Goal: Task Accomplishment & Management: Manage account settings

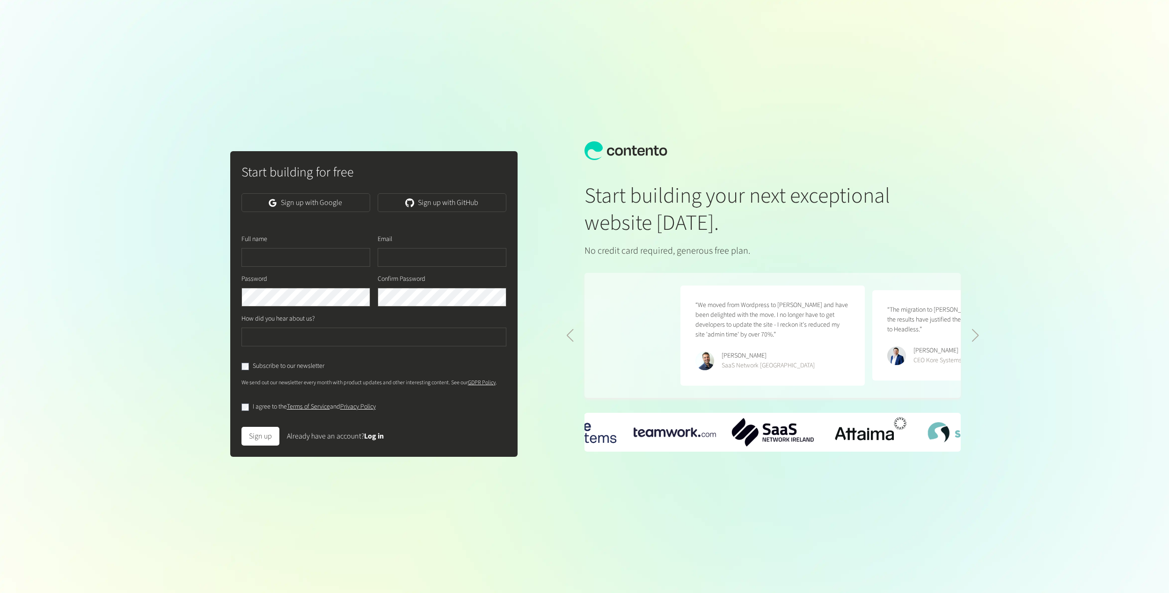
scroll to position [0, 384]
click at [281, 199] on link "Sign up with Google" at bounding box center [305, 202] width 129 height 19
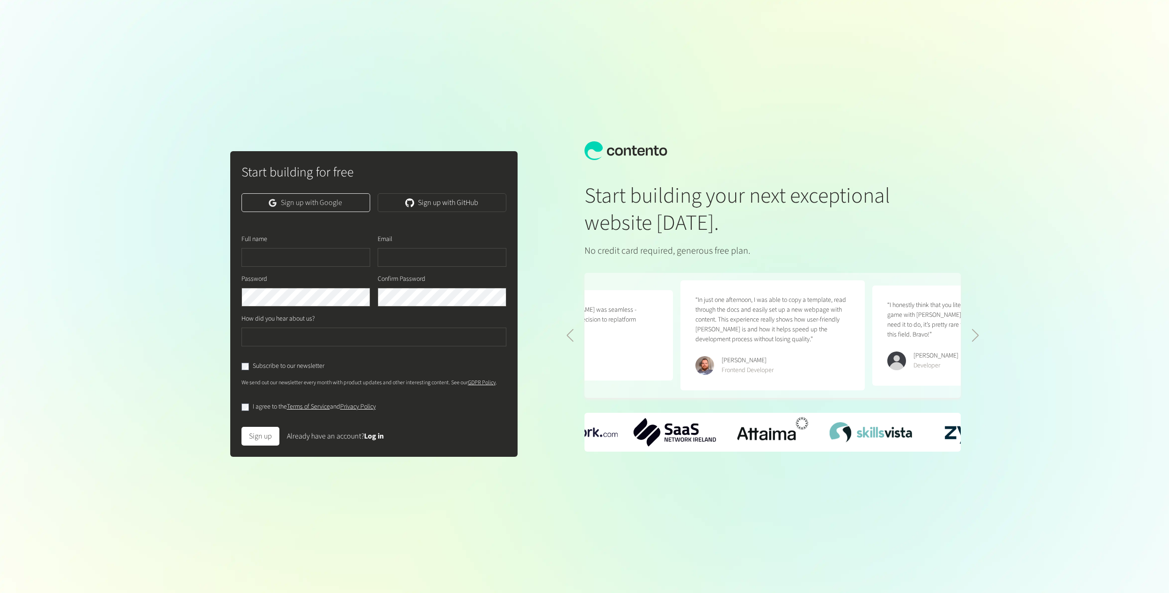
click at [313, 208] on link "Sign up with Google" at bounding box center [305, 202] width 129 height 19
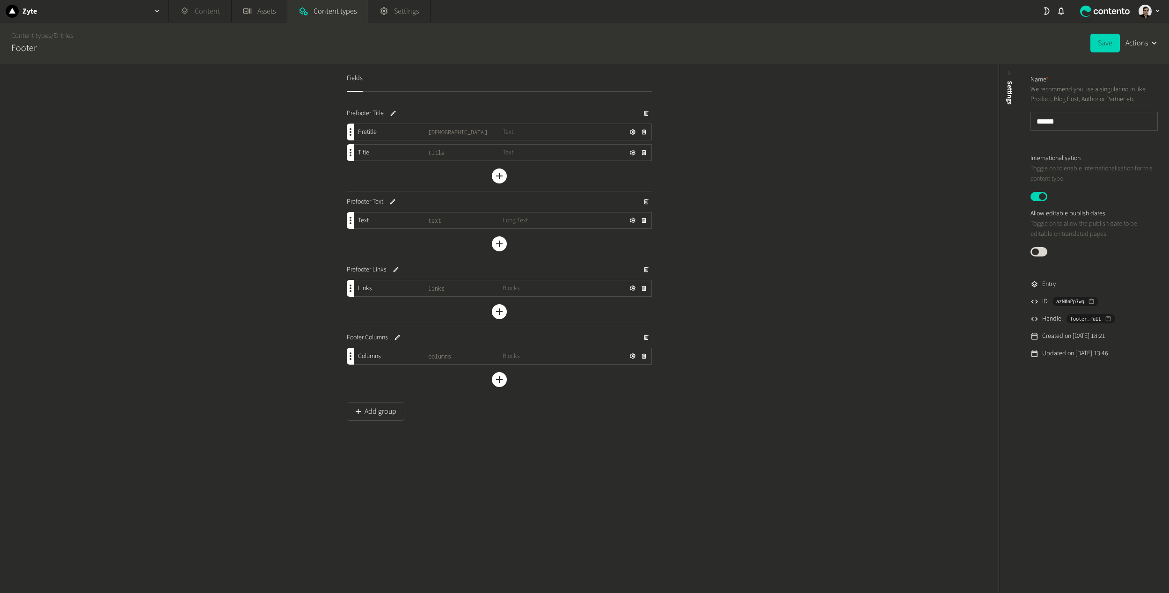
drag, startPoint x: 193, startPoint y: 21, endPoint x: 199, endPoint y: 21, distance: 6.1
click at [195, 21] on link "Content" at bounding box center [200, 11] width 62 height 22
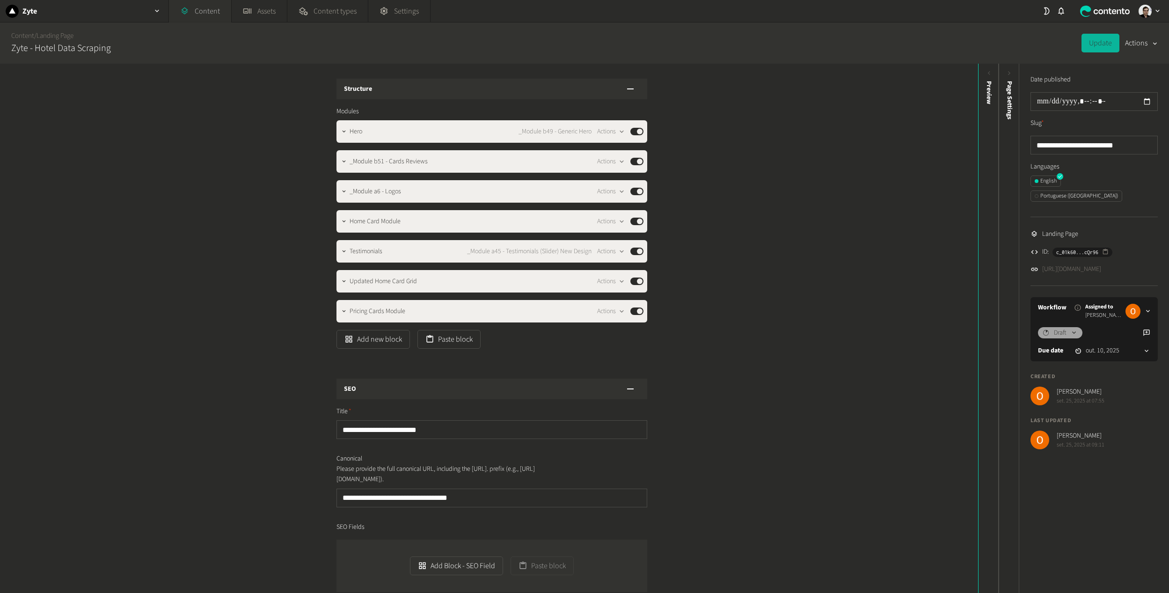
click at [204, 15] on link "Content" at bounding box center [200, 11] width 62 height 22
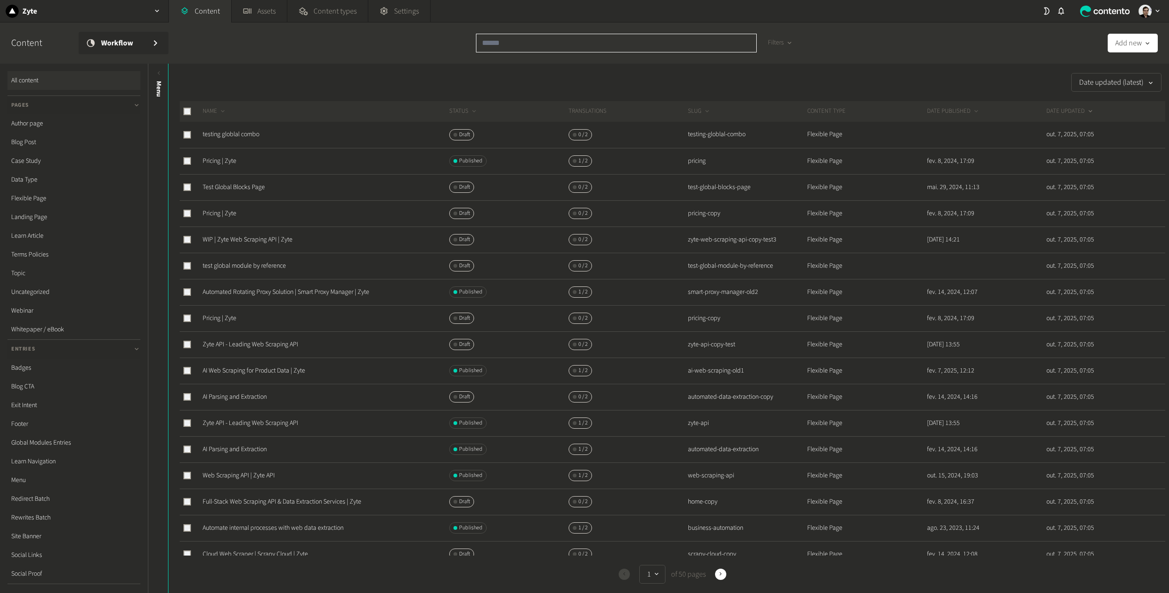
click at [541, 42] on input "text" at bounding box center [616, 43] width 281 height 19
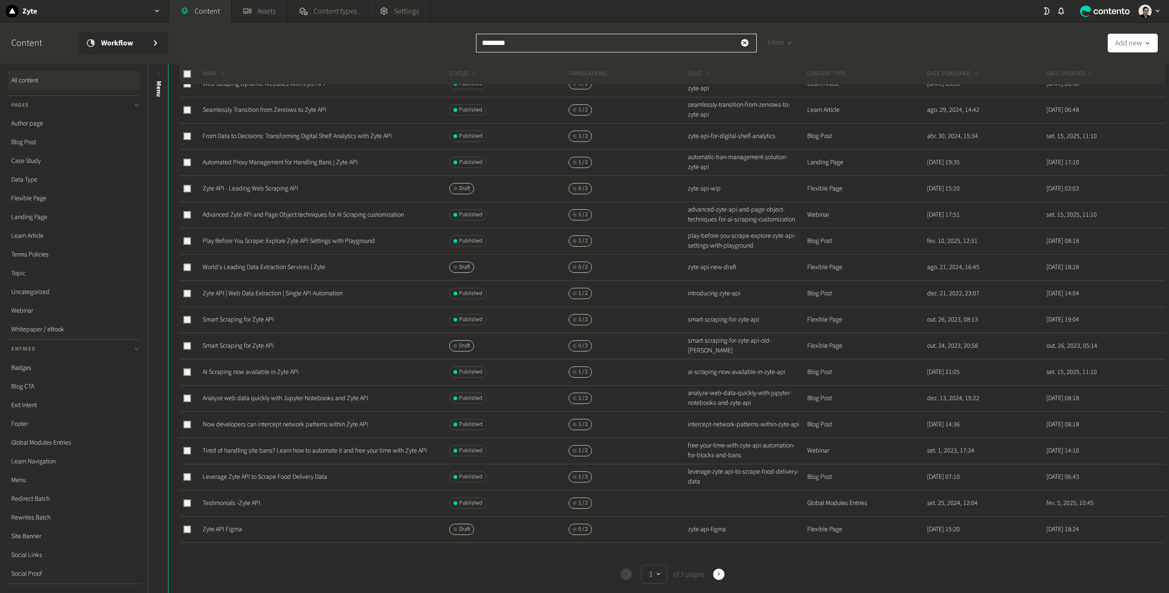
scroll to position [169, 0]
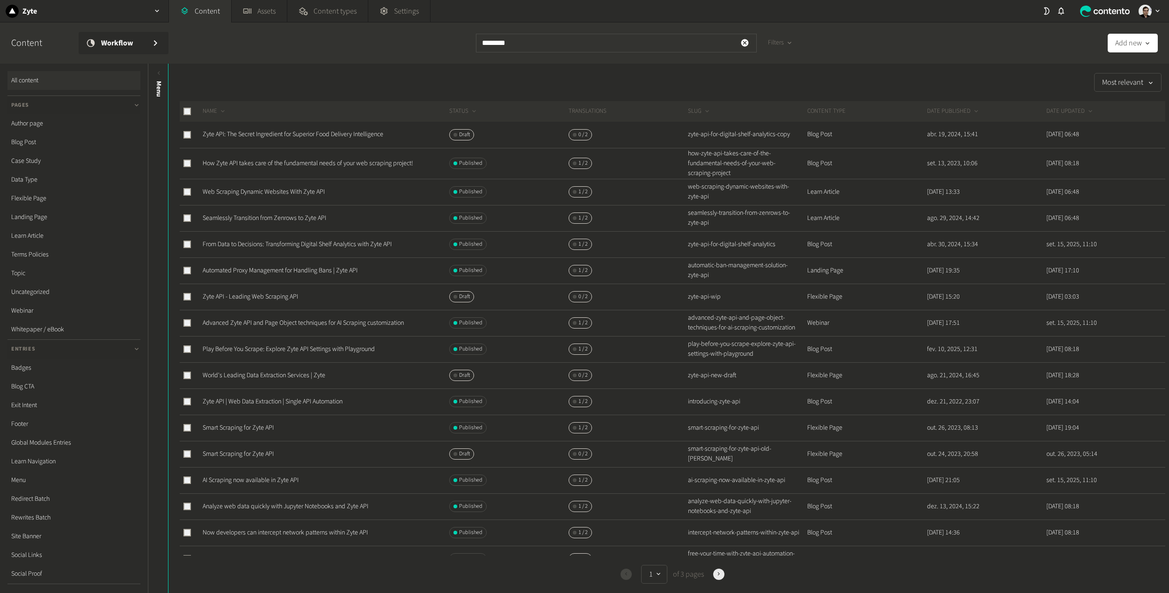
click at [715, 573] on icon "button" at bounding box center [718, 574] width 7 height 7
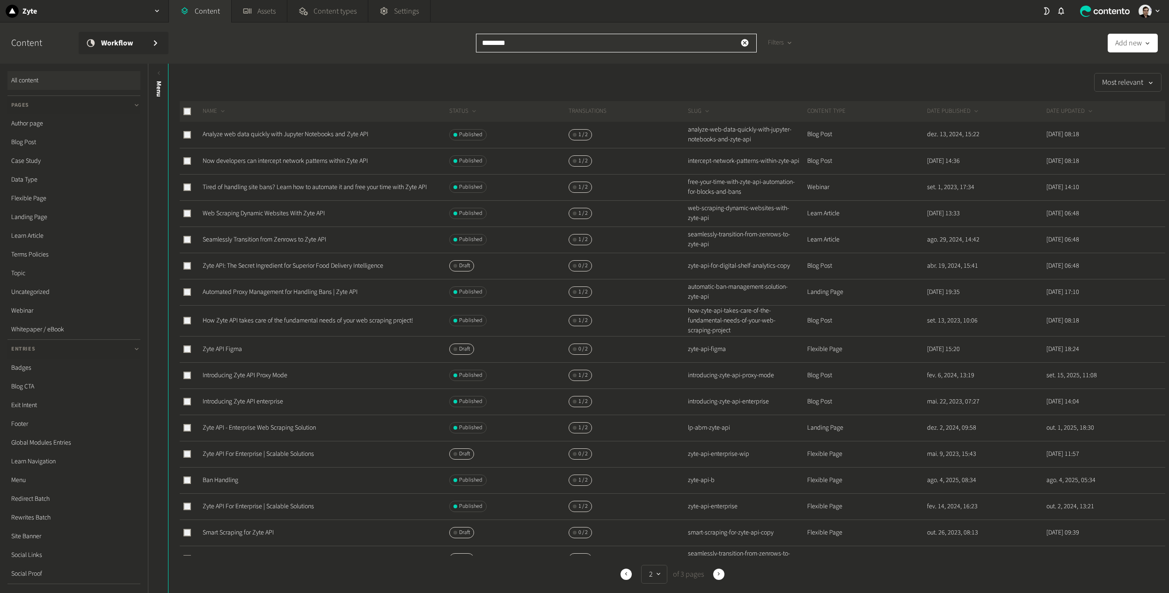
drag, startPoint x: 520, startPoint y: 47, endPoint x: 368, endPoint y: 34, distance: 152.6
click at [368, 34] on div "Content Workflow ******** Filters Add new" at bounding box center [584, 42] width 1169 height 41
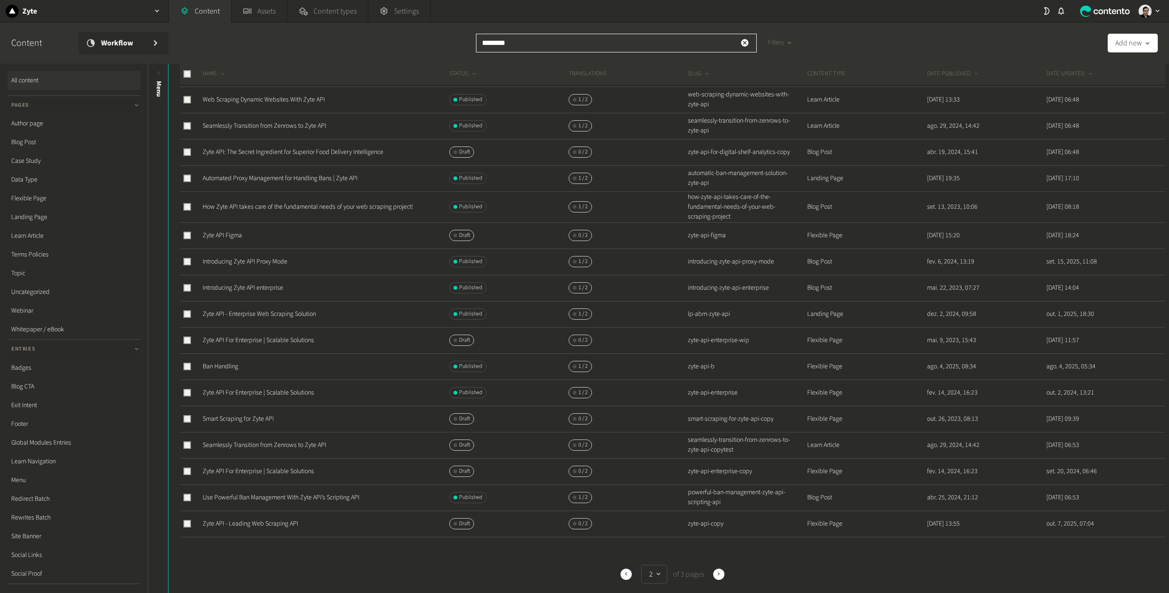
scroll to position [140, 0]
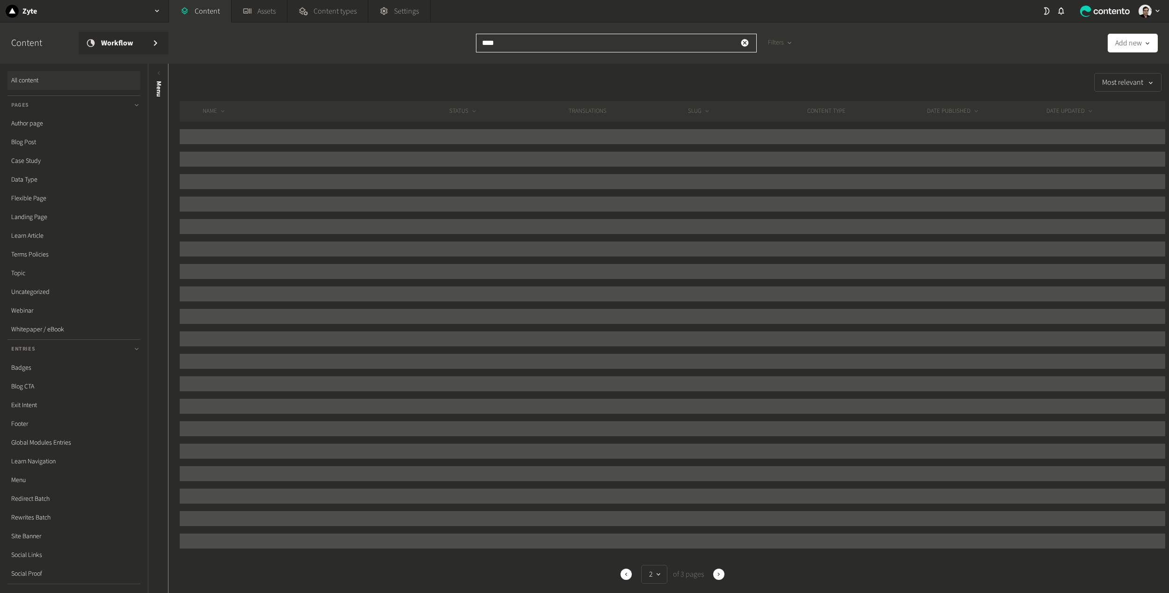
type input "****"
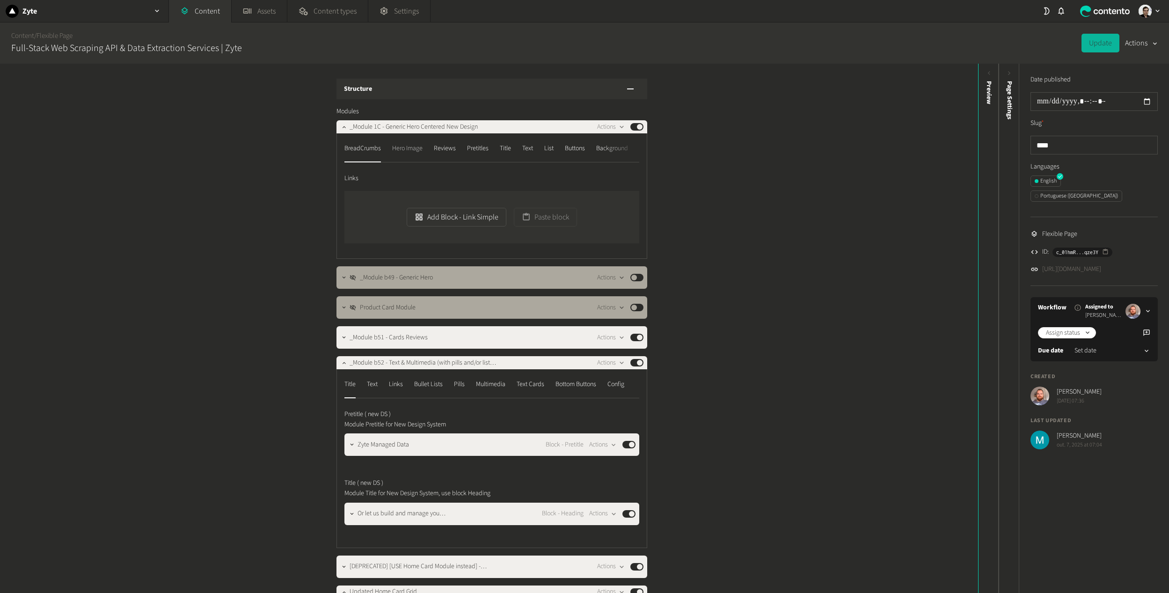
click at [414, 145] on div "Hero Image" at bounding box center [407, 148] width 30 height 15
click at [440, 150] on div "Reviews" at bounding box center [445, 148] width 22 height 15
click at [503, 151] on div "Title" at bounding box center [505, 148] width 11 height 15
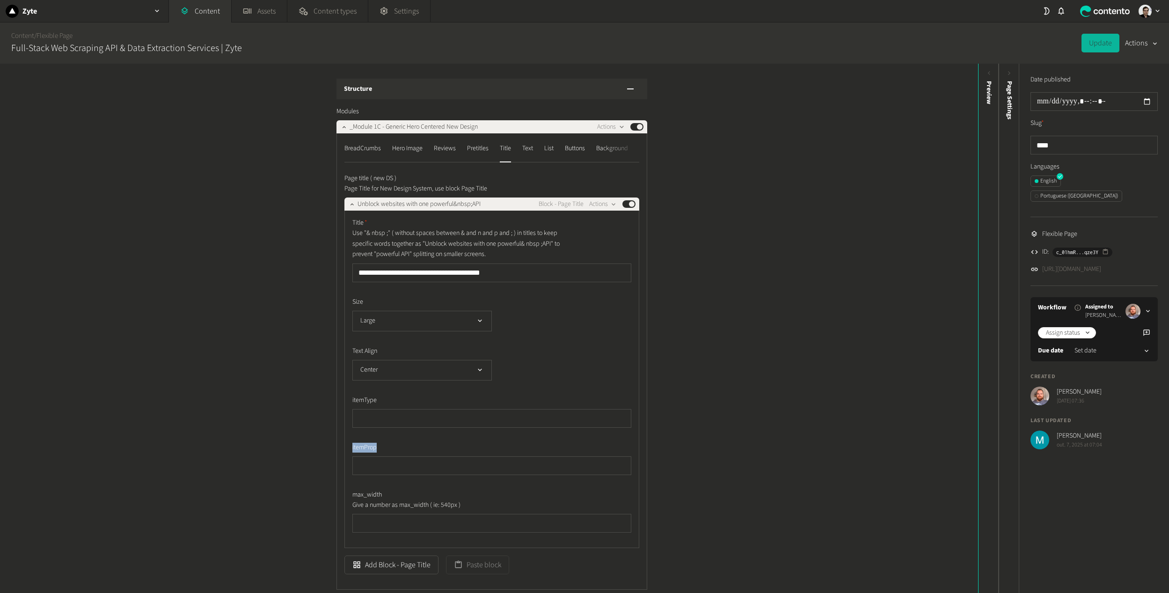
click at [674, 422] on div "**********" at bounding box center [489, 328] width 978 height 529
click at [307, 9] on icon at bounding box center [303, 11] width 9 height 9
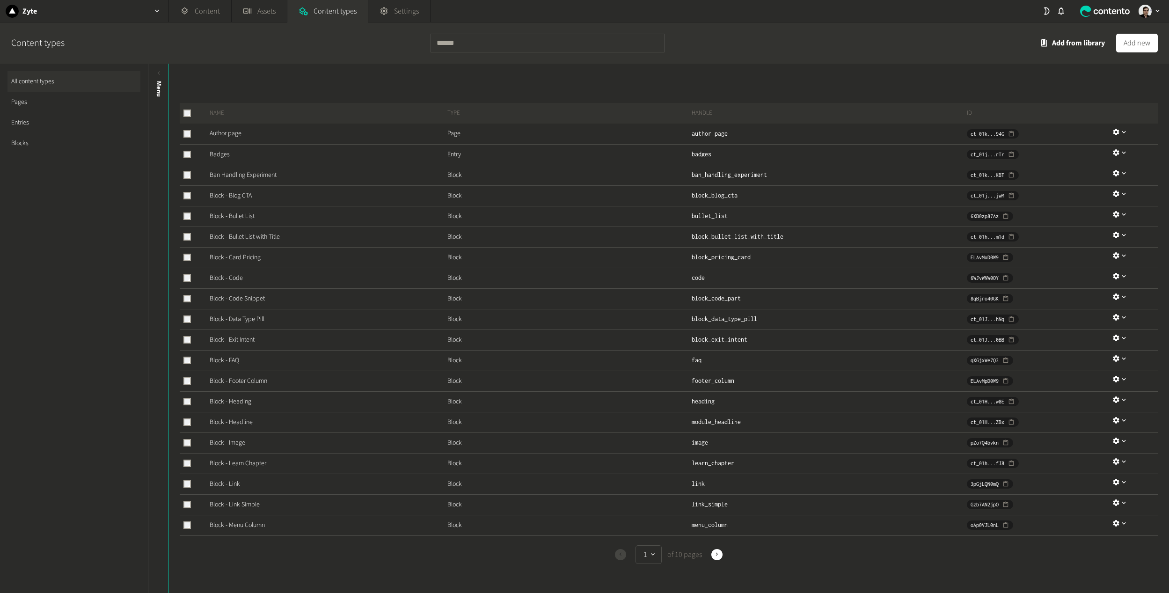
click at [39, 121] on link "Entries" at bounding box center [73, 122] width 133 height 21
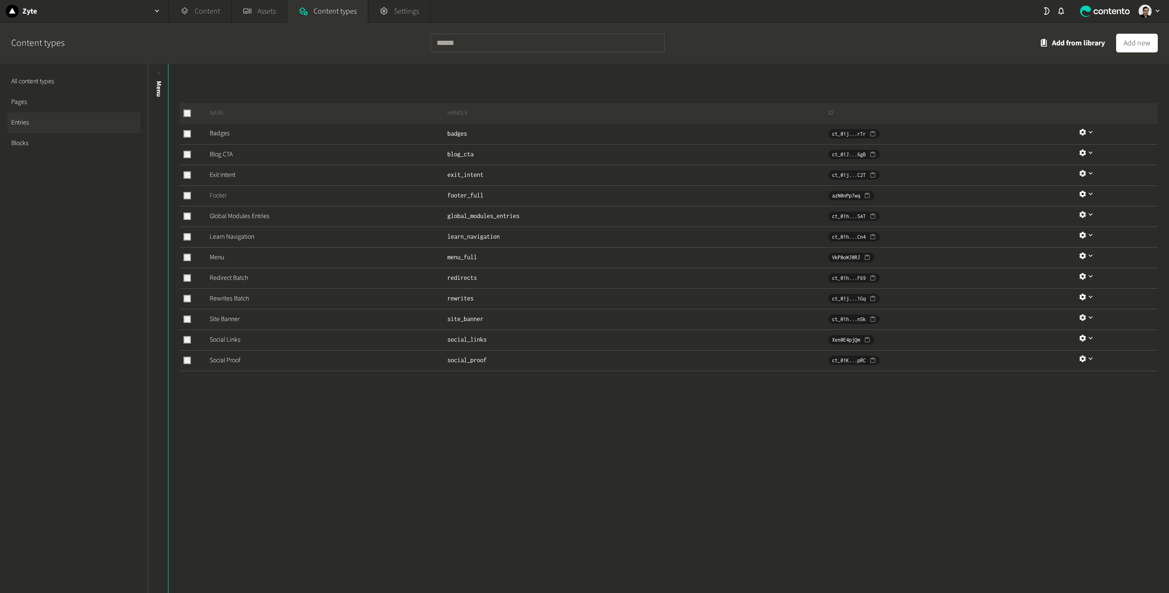
click at [215, 198] on link "Footer" at bounding box center [218, 195] width 17 height 9
click at [35, 100] on link "Pages" at bounding box center [73, 102] width 133 height 21
click at [224, 158] on link "Blog Post" at bounding box center [222, 154] width 25 height 9
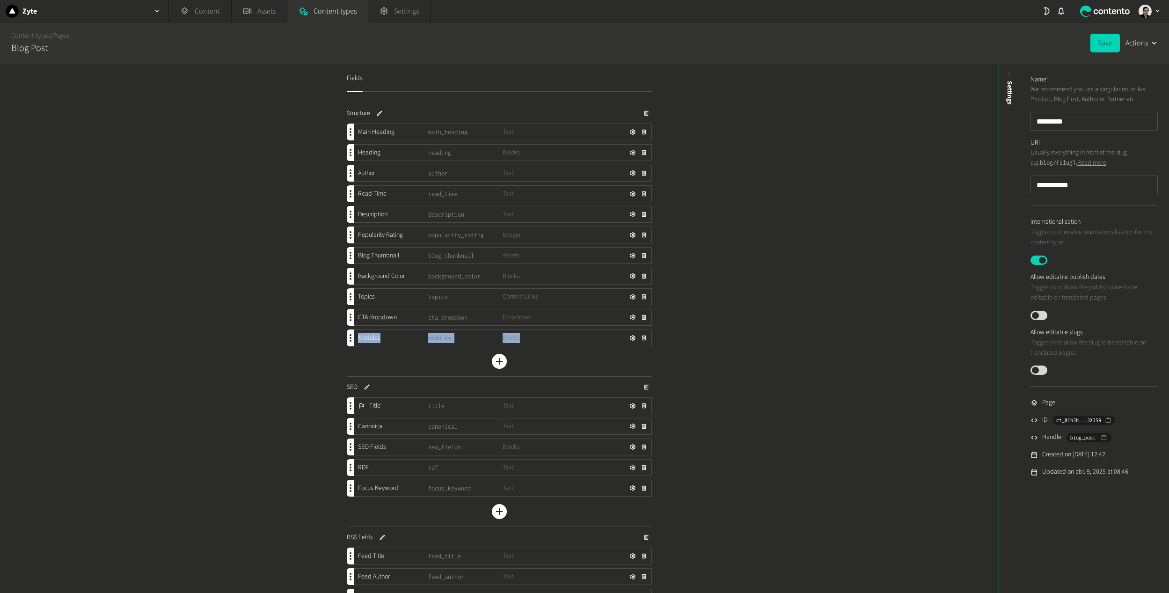
drag, startPoint x: 358, startPoint y: 337, endPoint x: 517, endPoint y: 344, distance: 159.2
click at [517, 344] on div "Modules modules Blocks" at bounding box center [502, 338] width 297 height 16
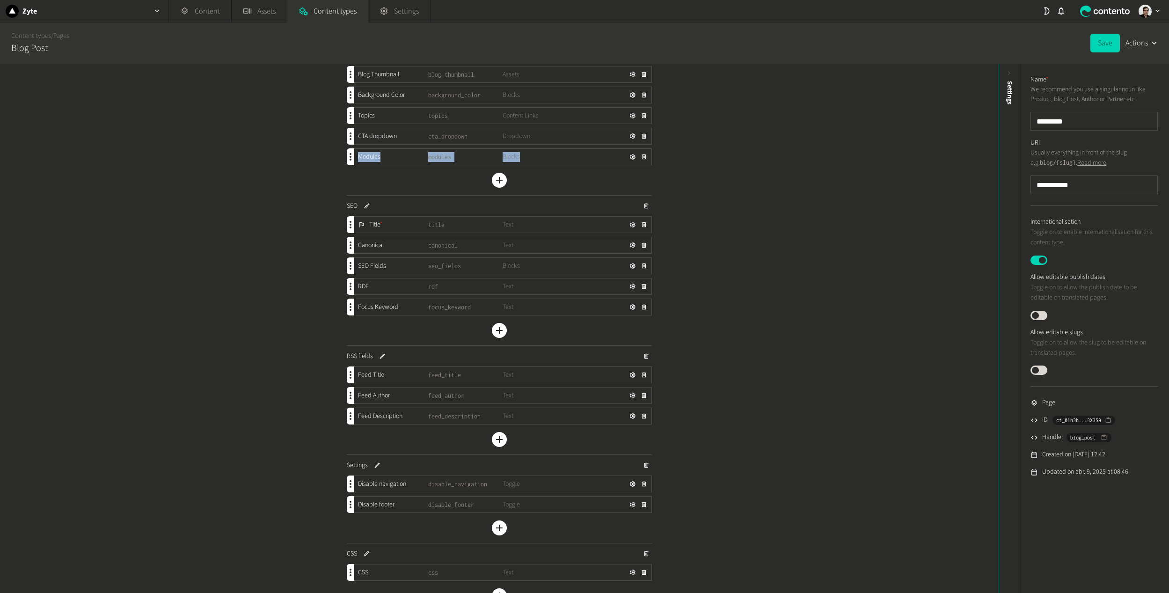
scroll to position [328, 0]
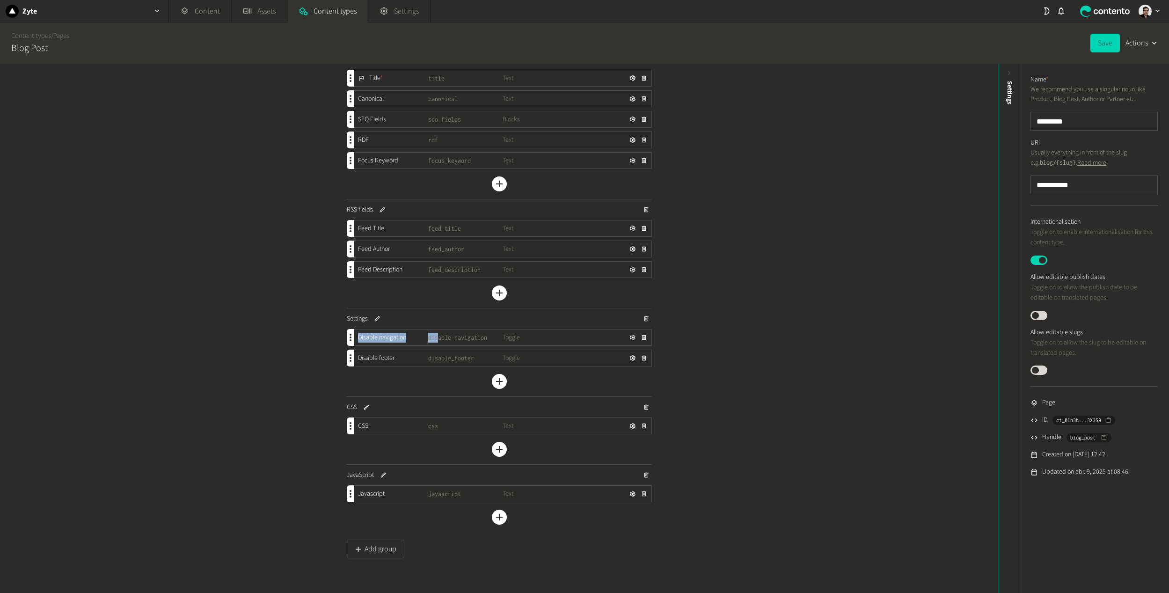
drag, startPoint x: 356, startPoint y: 335, endPoint x: 437, endPoint y: 343, distance: 80.9
click at [436, 343] on div "Disable navigation disable_navigation Toggle" at bounding box center [502, 337] width 297 height 16
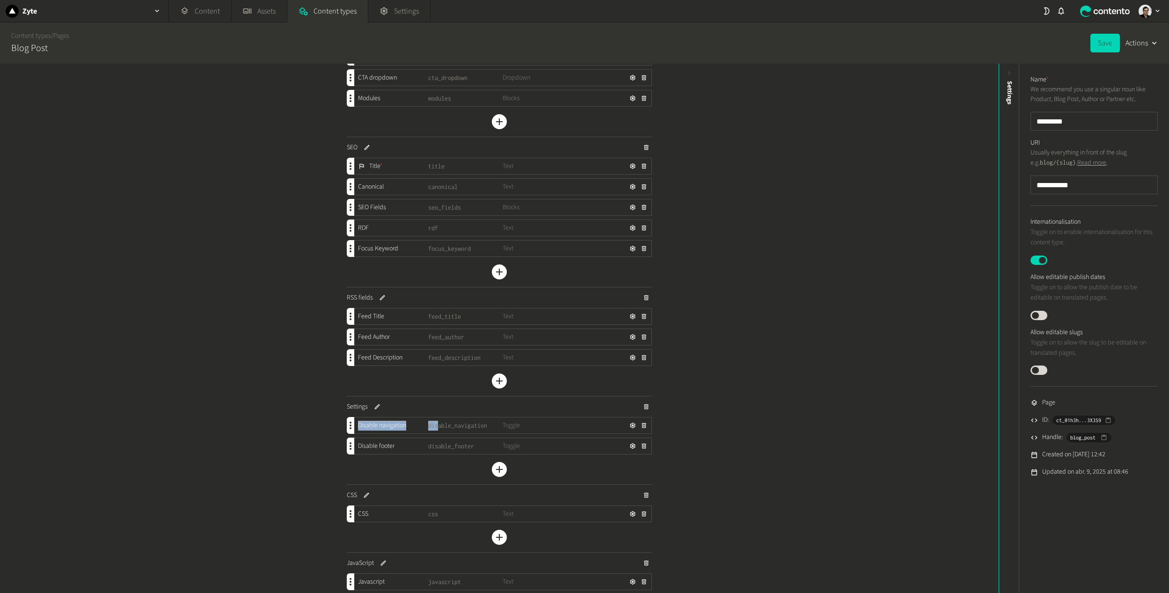
scroll to position [281, 0]
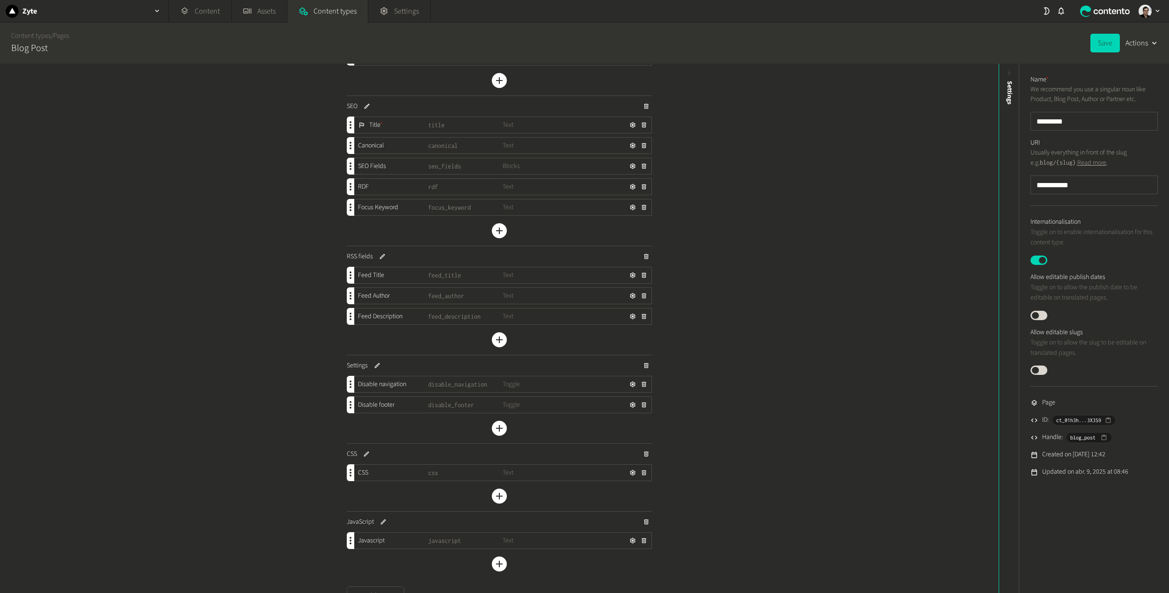
drag, startPoint x: 236, startPoint y: 328, endPoint x: 234, endPoint y: 319, distance: 9.6
click at [236, 327] on div "Fields Structure Main Heading main_heading Text Heading heading Blocks Author a…" at bounding box center [499, 328] width 999 height 529
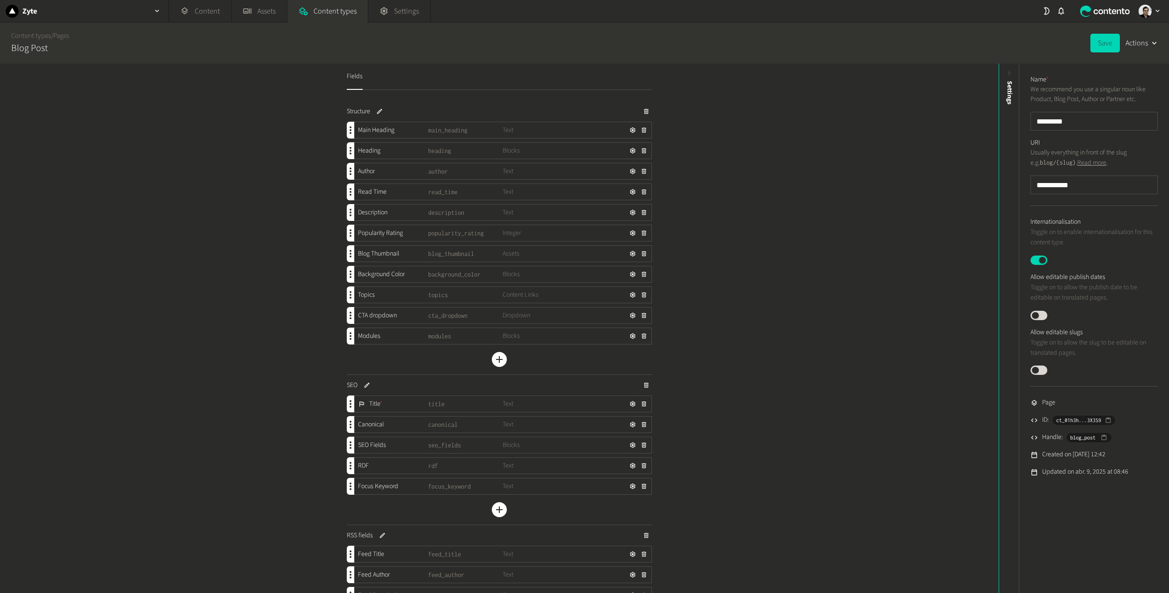
scroll to position [0, 0]
drag, startPoint x: 340, startPoint y: 113, endPoint x: 351, endPoint y: 148, distance: 36.8
click at [368, 115] on div "Fields Structure Main Heading main_heading Text Heading heading Blocks Author a…" at bounding box center [500, 512] width 328 height 897
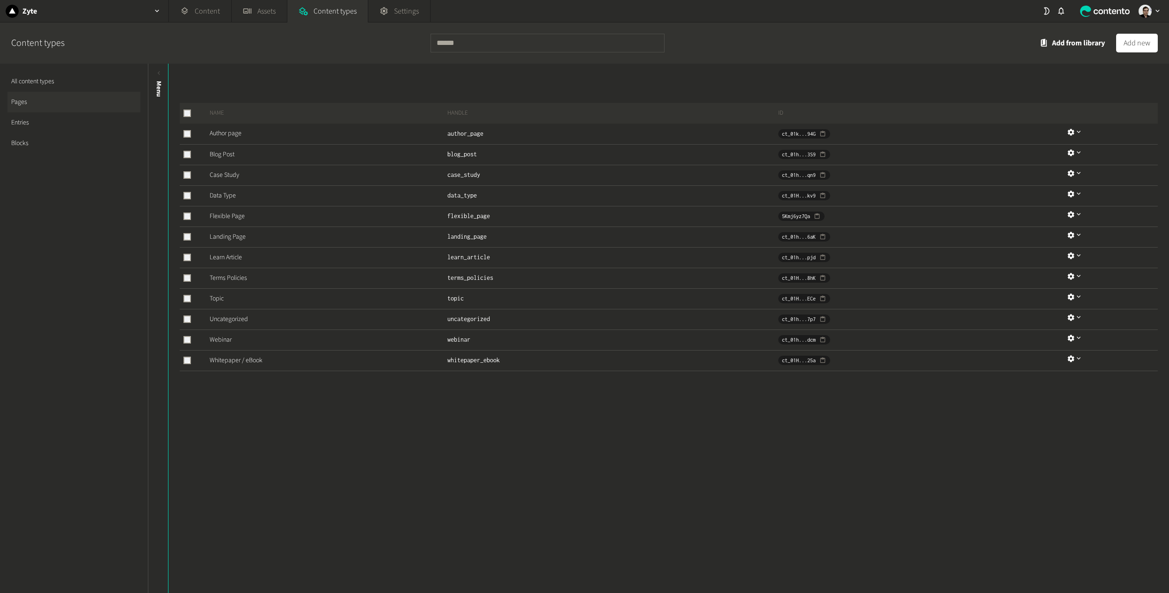
click at [404, 430] on div "Name Handle ID Author page author_page ct_01k...94G Blog Post blog_post ct_01h.…" at bounding box center [668, 328] width 1000 height 529
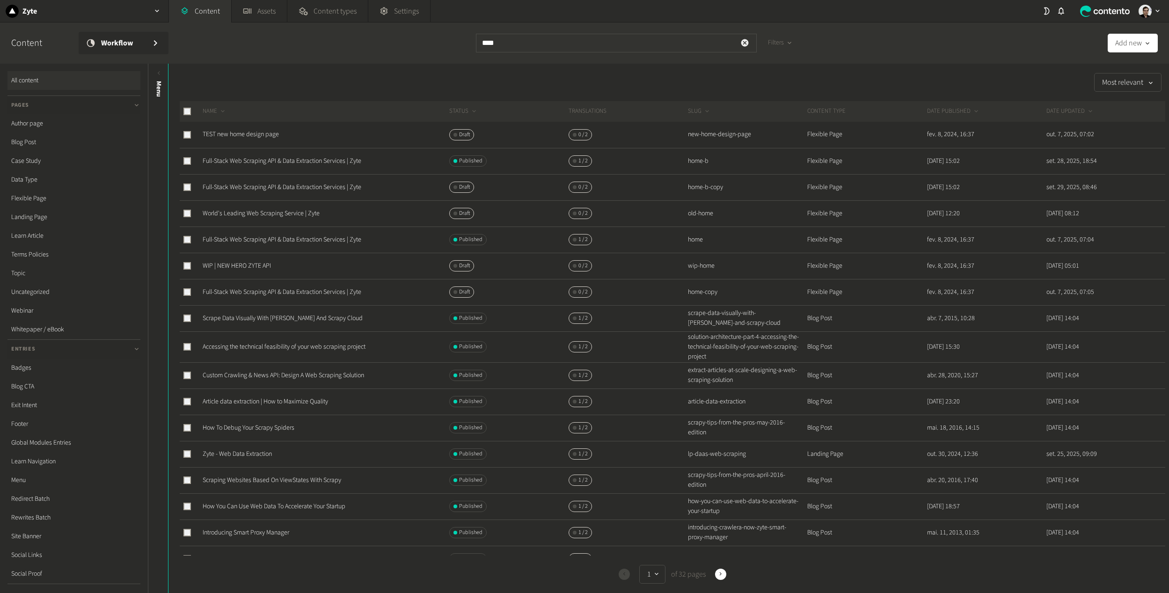
click at [744, 42] on icon "button" at bounding box center [744, 42] width 7 height 7
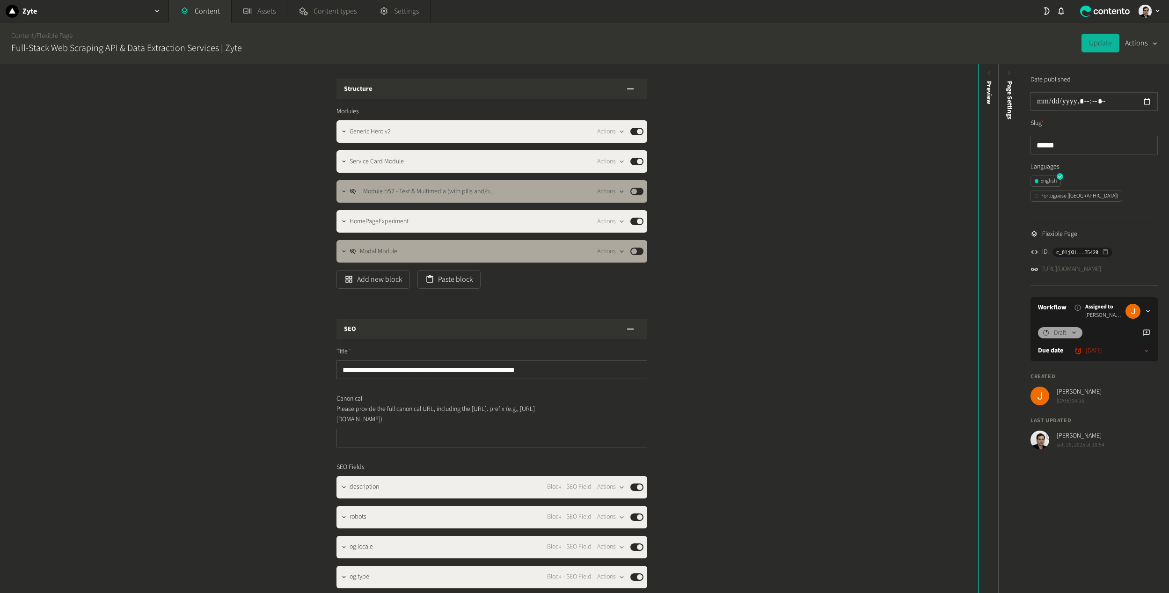
click at [1144, 48] on button "Actions" at bounding box center [1141, 43] width 33 height 19
click at [1121, 73] on button "Duplicate" at bounding box center [1134, 66] width 44 height 17
click at [211, 10] on link "Content" at bounding box center [200, 11] width 62 height 22
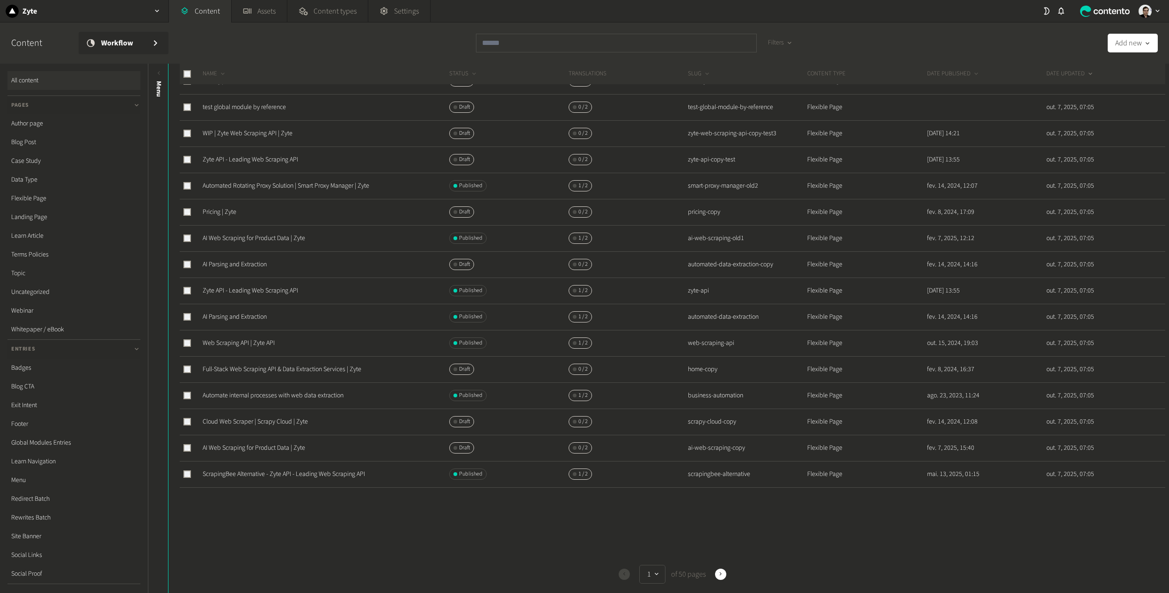
scroll to position [160, 0]
click at [591, 47] on input "text" at bounding box center [616, 43] width 281 height 19
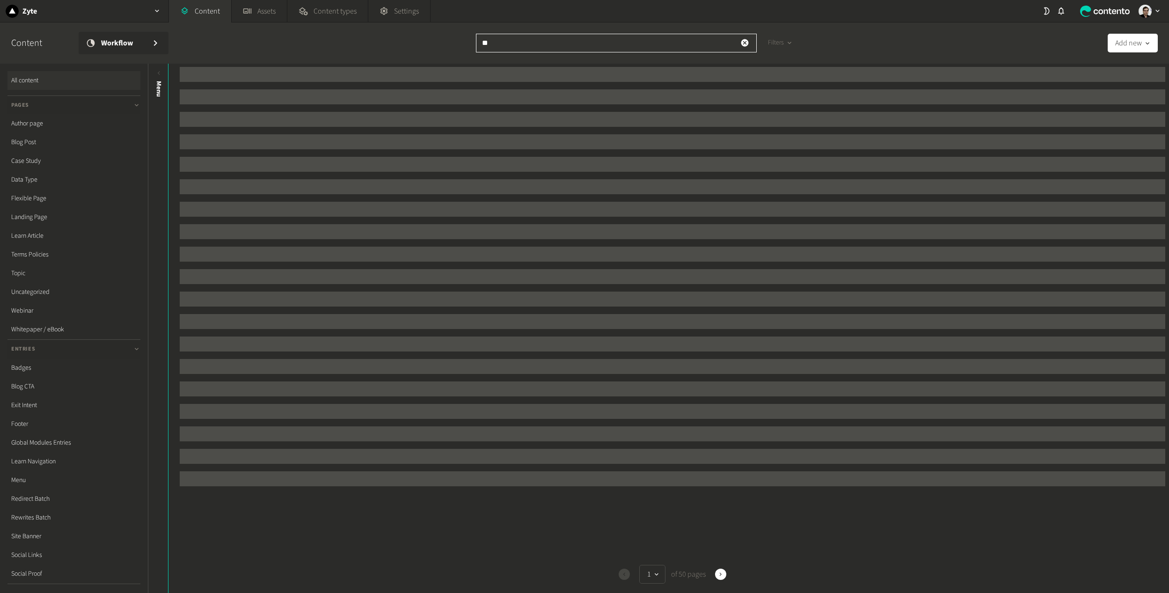
scroll to position [0, 0]
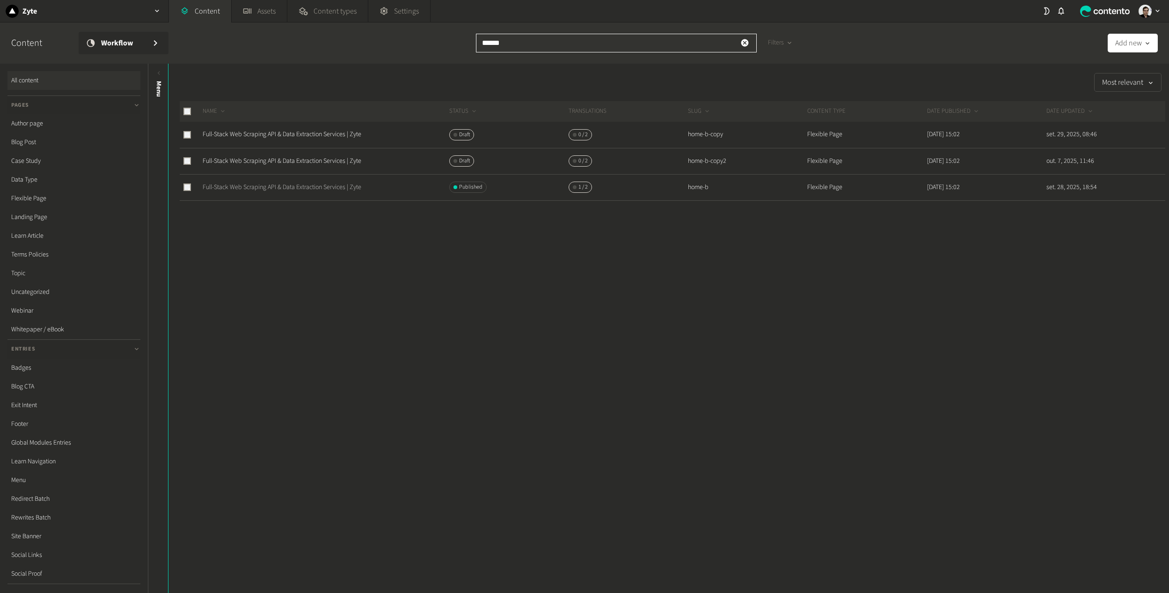
type input "******"
click at [255, 188] on link "Full-Stack Web Scraping API & Data Extraction Services | Zyte" at bounding box center [282, 186] width 159 height 9
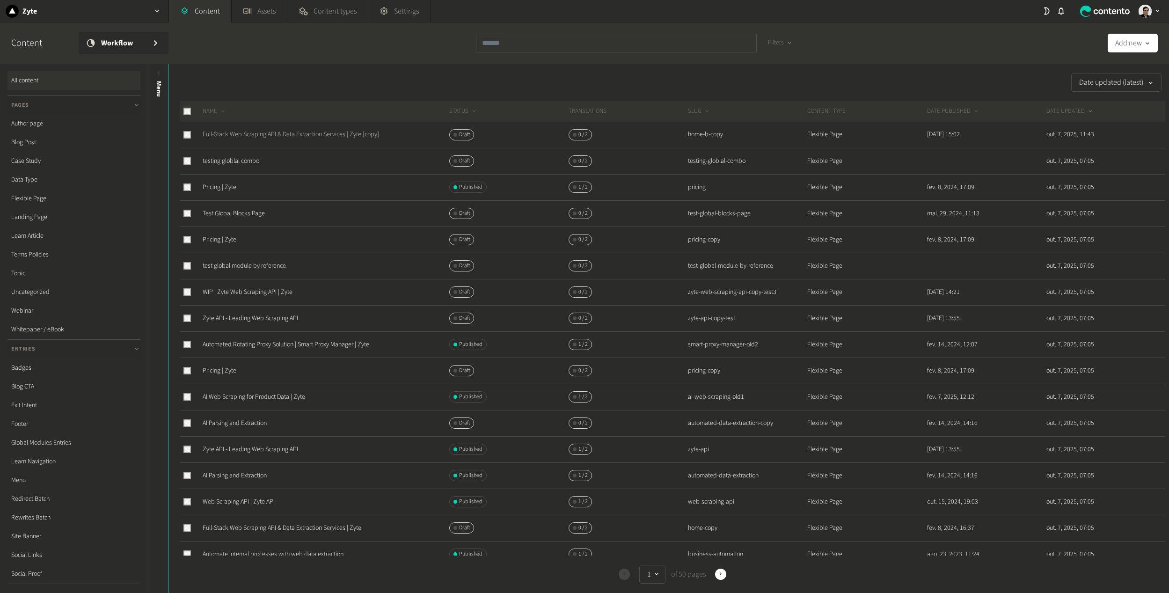
click at [279, 135] on link "Full-Stack Web Scraping API & Data Extraction Services | Zyte [copy]" at bounding box center [291, 134] width 176 height 9
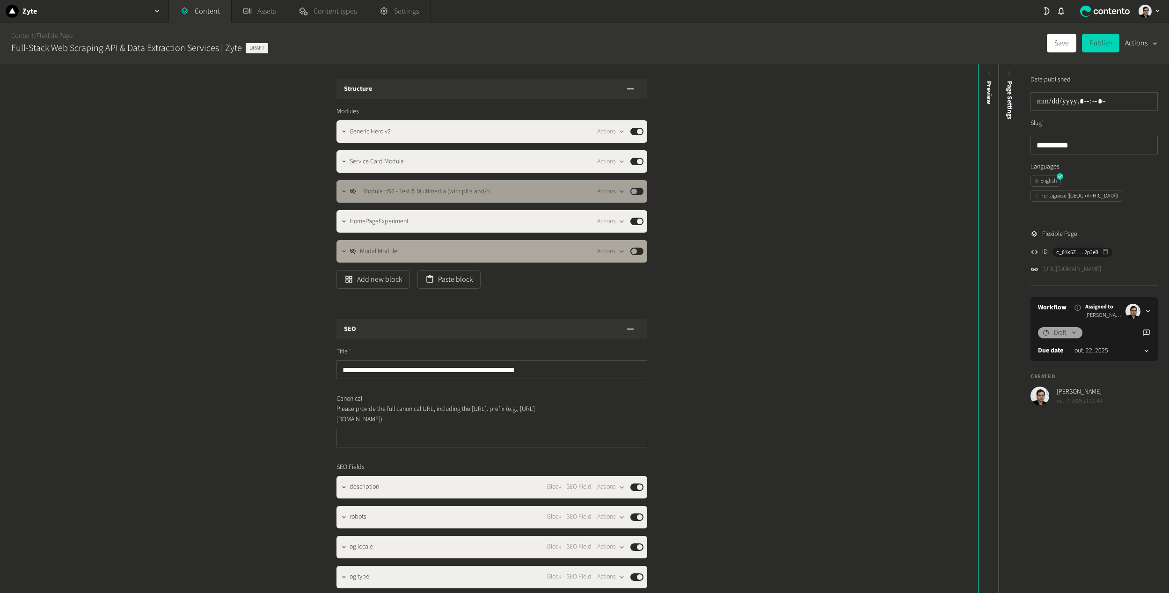
click at [637, 192] on button "Published" at bounding box center [636, 191] width 13 height 7
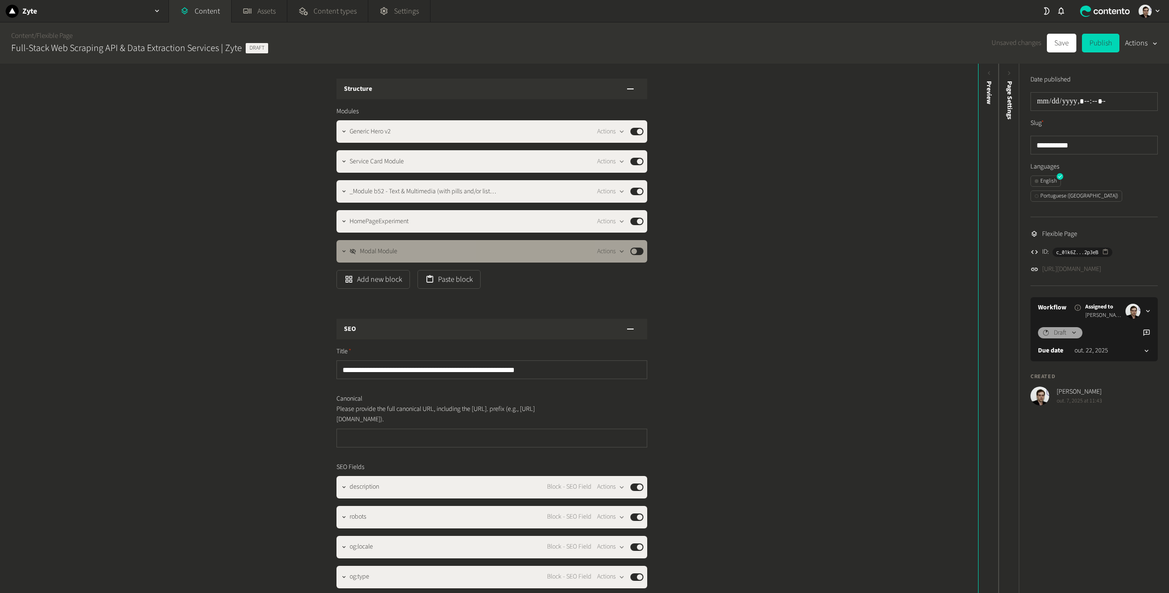
click at [636, 248] on button "Published" at bounding box center [636, 251] width 13 height 7
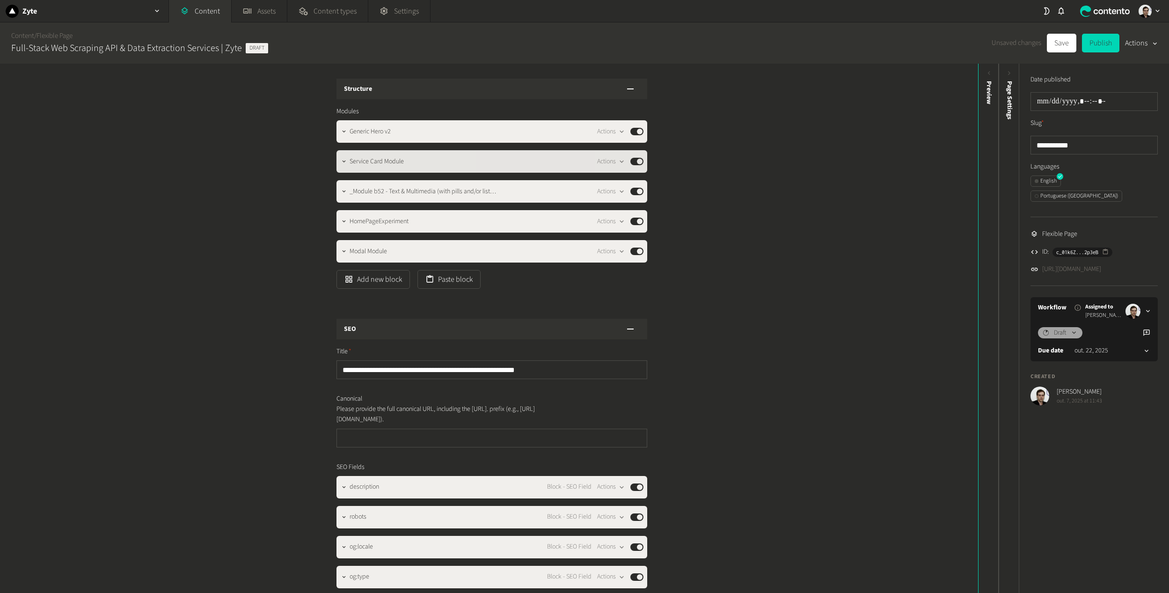
click at [631, 160] on button "Published" at bounding box center [636, 161] width 13 height 7
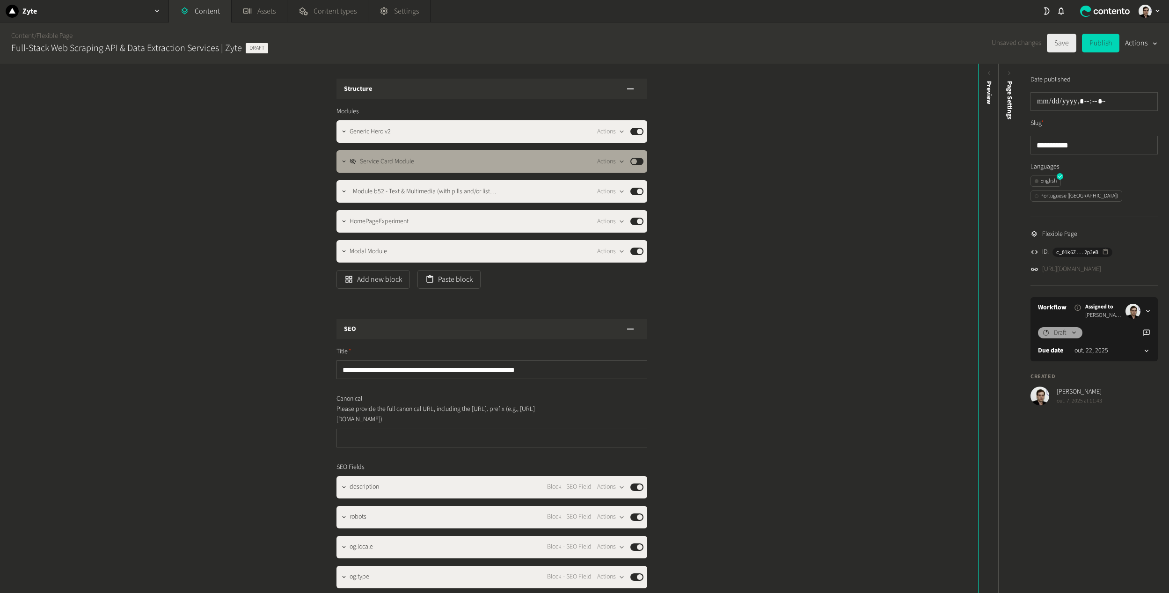
click at [1071, 43] on button "Save" at bounding box center [1061, 43] width 29 height 19
click at [338, 189] on button "button" at bounding box center [343, 190] width 11 height 11
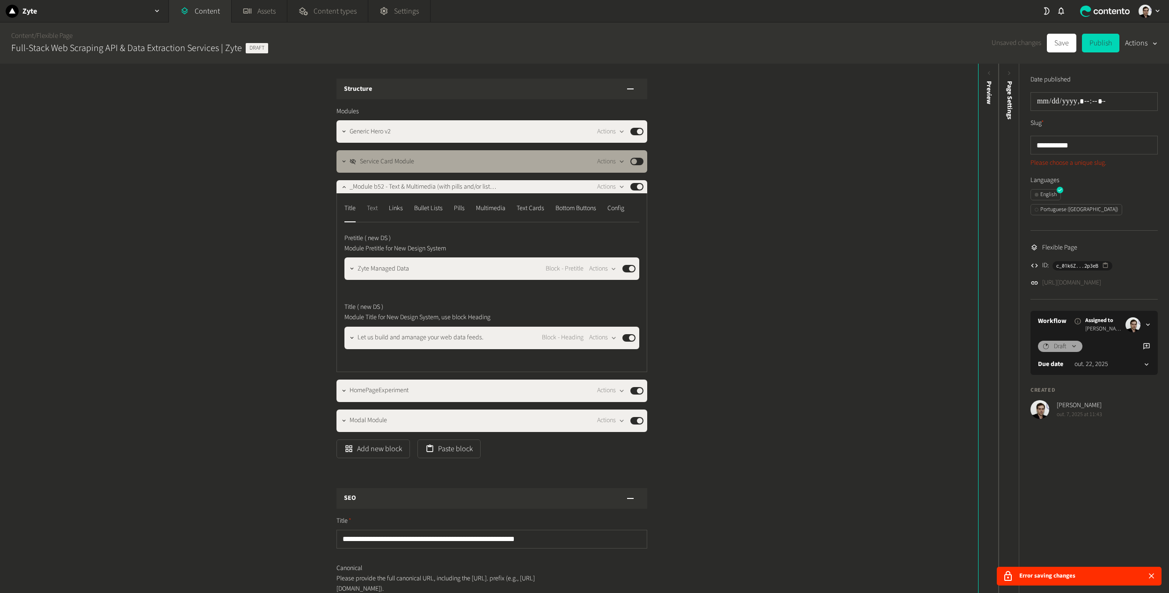
click at [369, 211] on div "Text" at bounding box center [372, 208] width 11 height 15
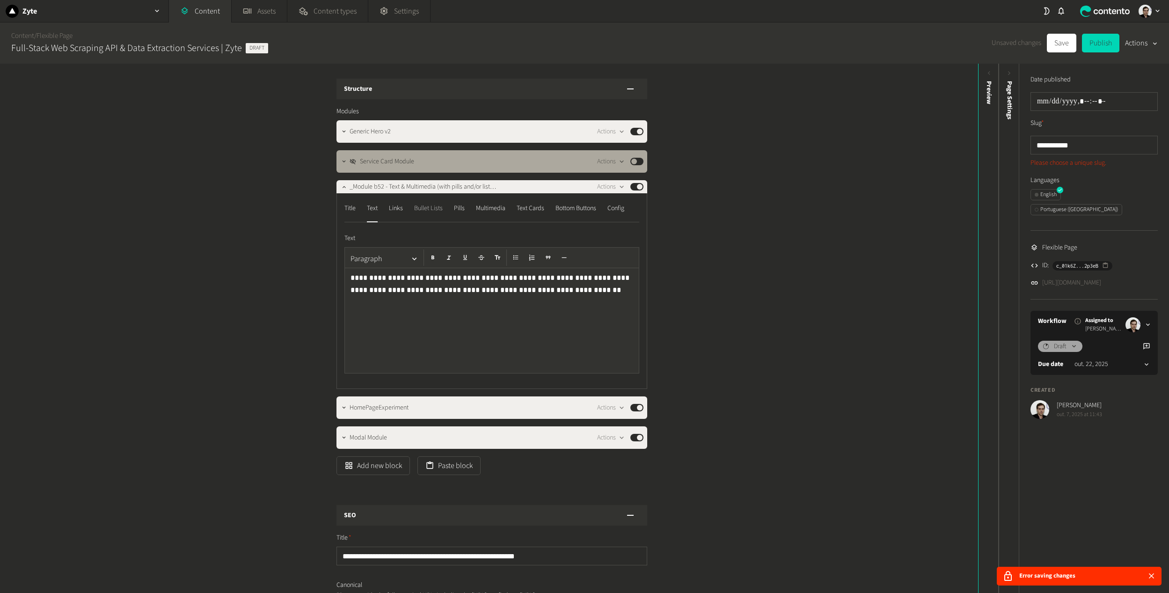
click at [423, 213] on div "Bullet Lists" at bounding box center [428, 208] width 29 height 15
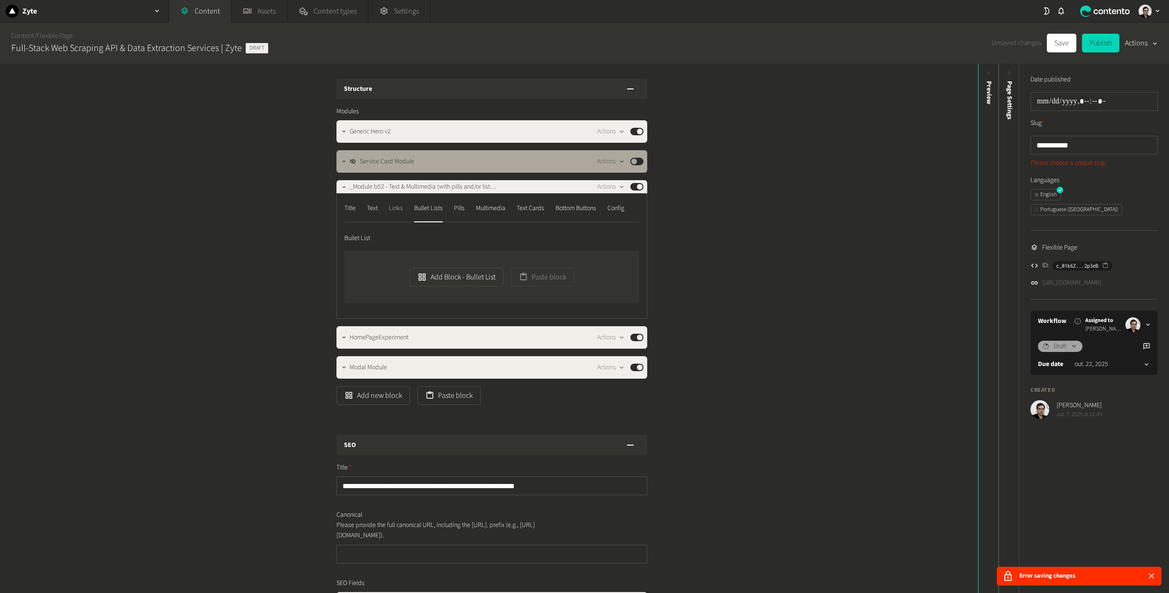
click at [399, 210] on div "Links" at bounding box center [396, 208] width 14 height 15
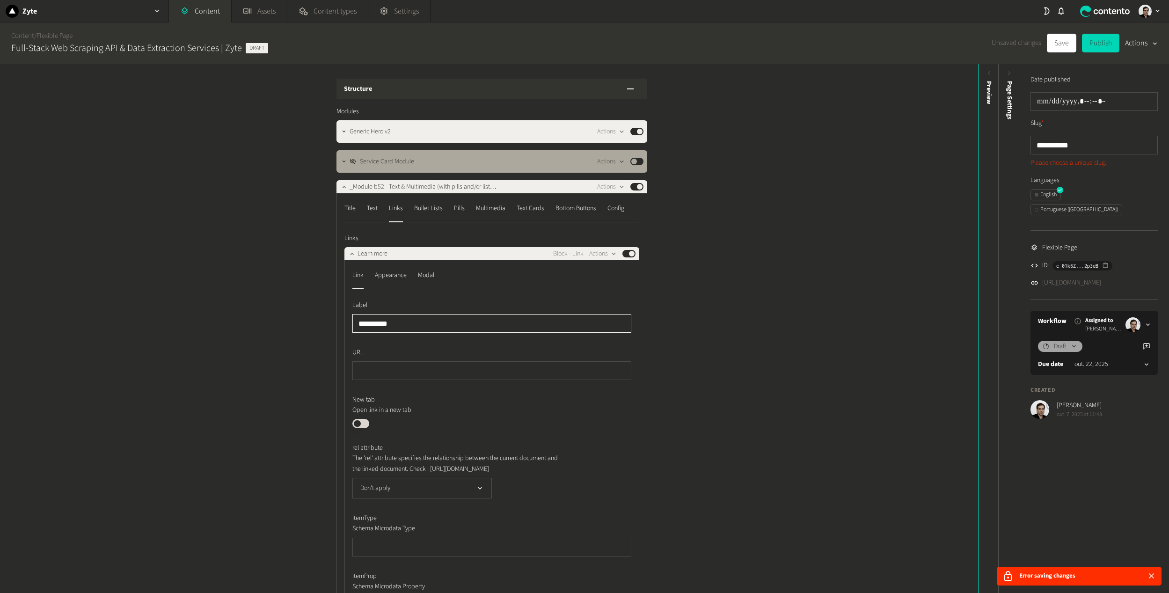
drag, startPoint x: 414, startPoint y: 320, endPoint x: 338, endPoint y: 311, distance: 76.8
click at [338, 311] on div "**********" at bounding box center [491, 509] width 311 height 632
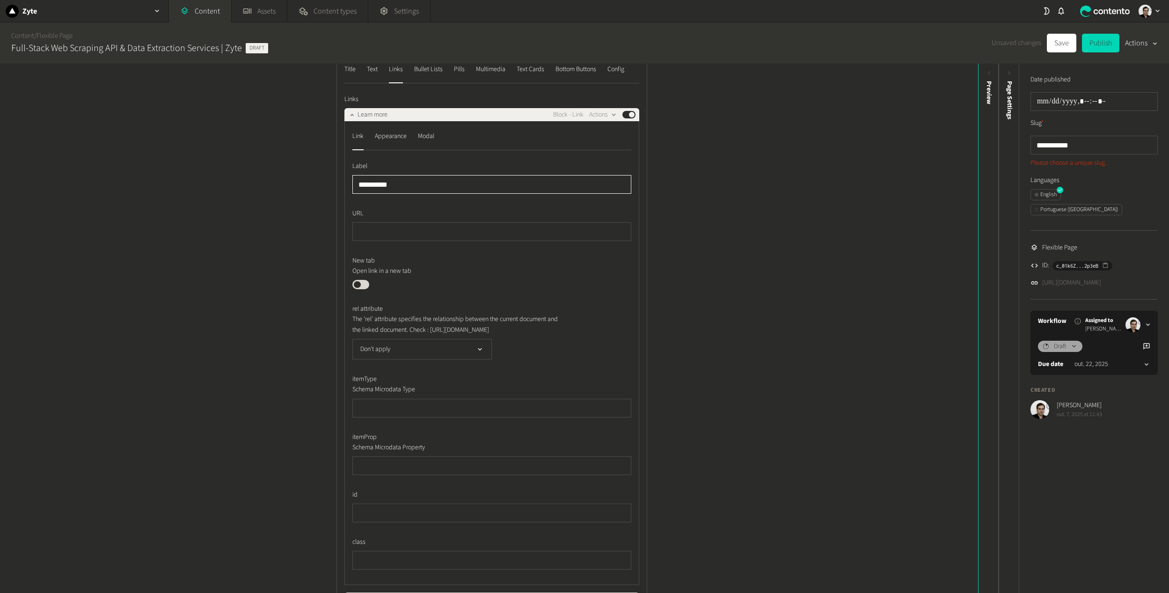
scroll to position [94, 0]
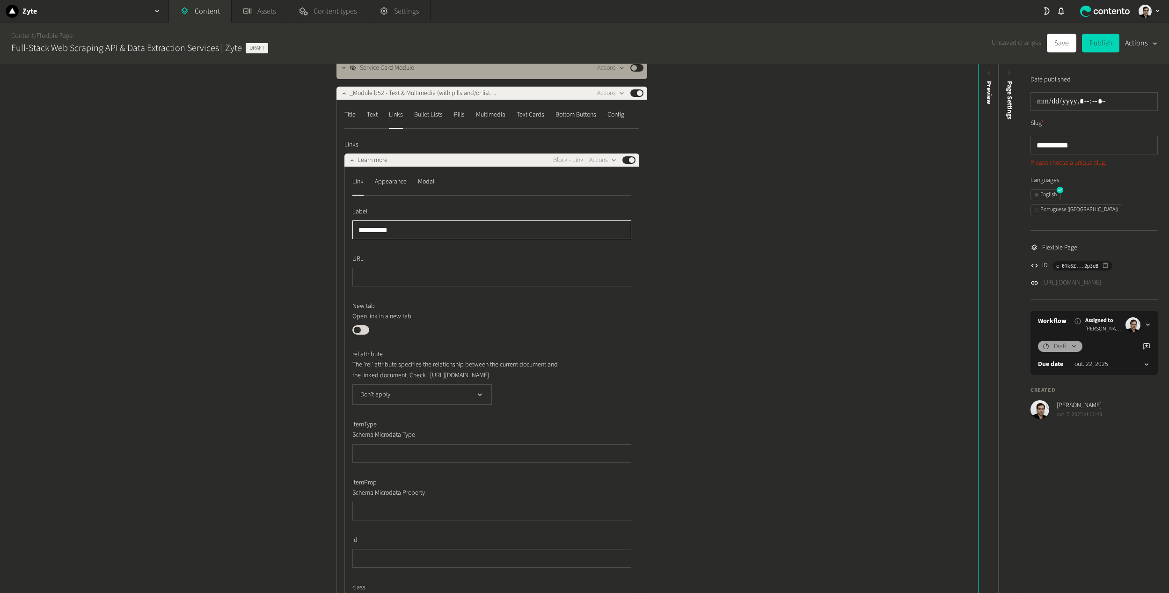
paste input "*"
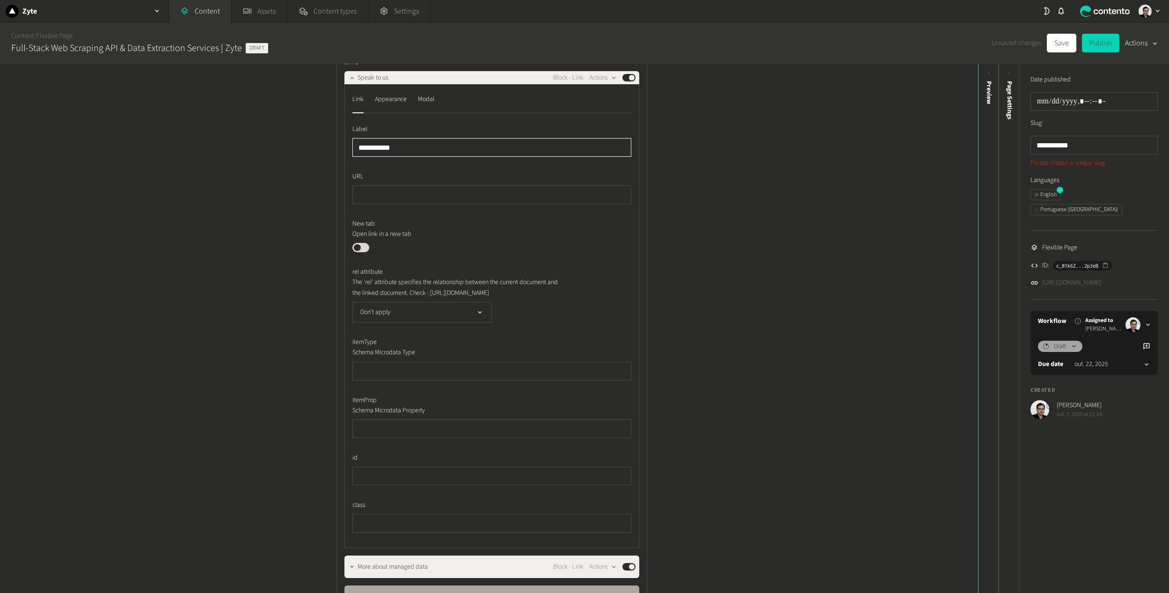
scroll to position [328, 0]
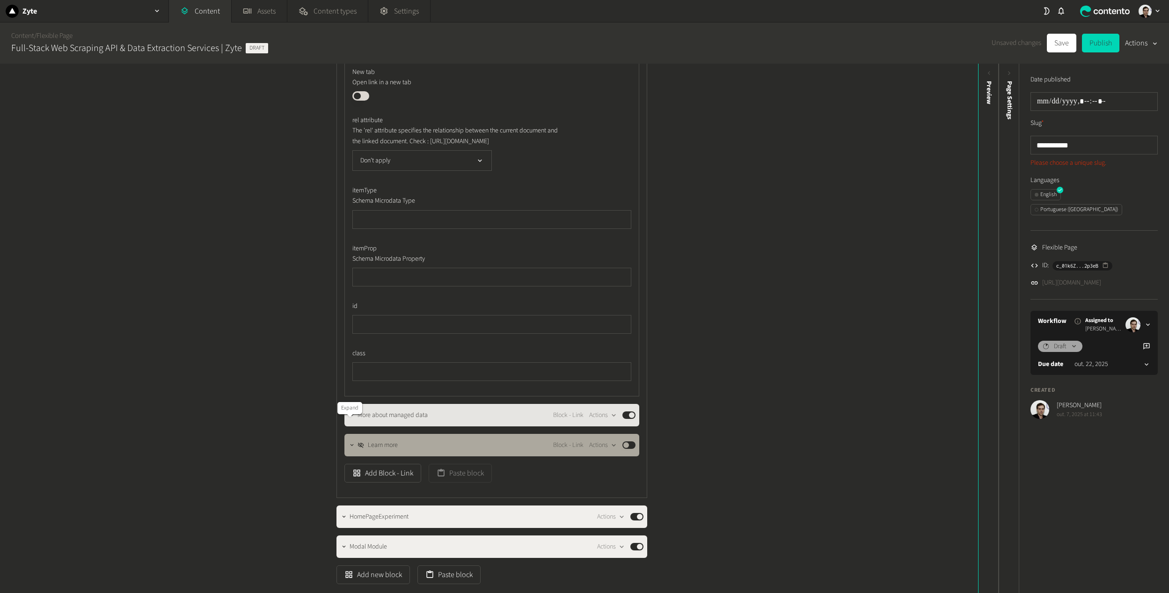
type input "**********"
click at [350, 418] on icon "button" at bounding box center [352, 415] width 7 height 7
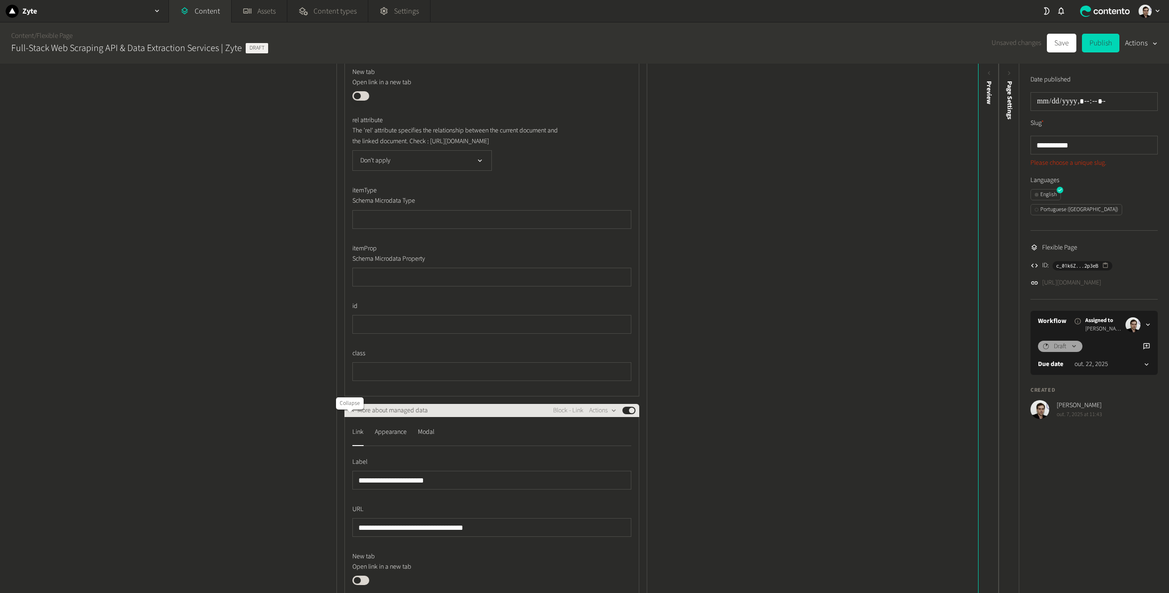
click at [350, 417] on div at bounding box center [351, 410] width 11 height 13
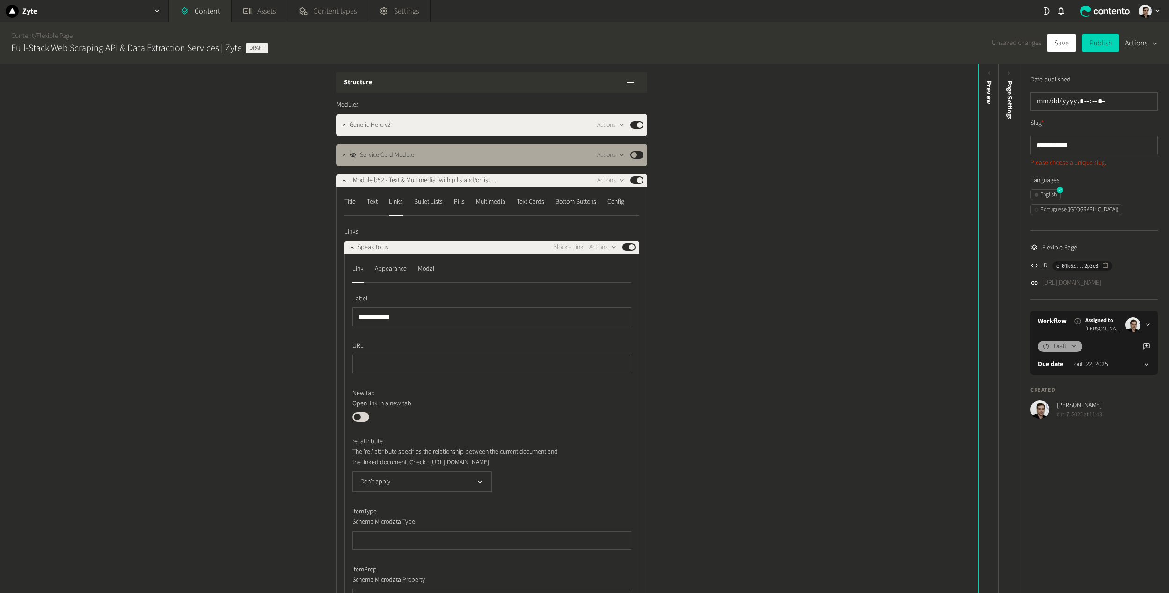
scroll to position [0, 0]
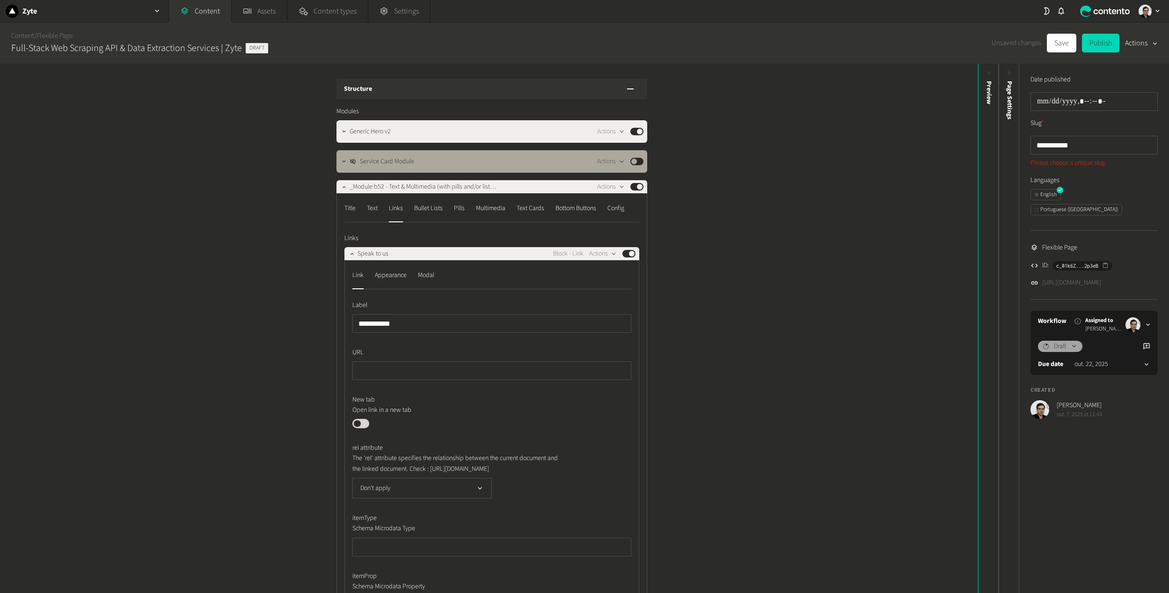
drag, startPoint x: 1050, startPoint y: 38, endPoint x: 1069, endPoint y: 140, distance: 104.3
click at [1069, 64] on form "**********" at bounding box center [584, 42] width 1169 height 41
click at [1087, 147] on input "**********" at bounding box center [1093, 145] width 127 height 19
type input "**********"
click at [1058, 47] on button "Save" at bounding box center [1061, 43] width 29 height 19
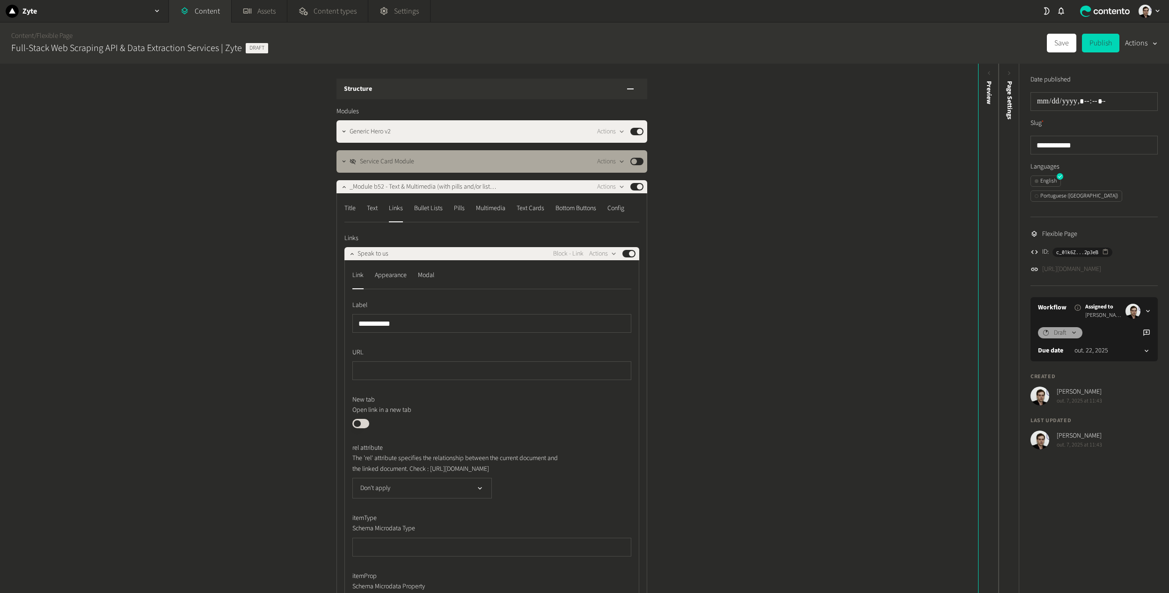
click at [1101, 264] on link "https://dev.zyte.com/home-b-copy2" at bounding box center [1071, 269] width 59 height 10
